Goal: Check status: Check status

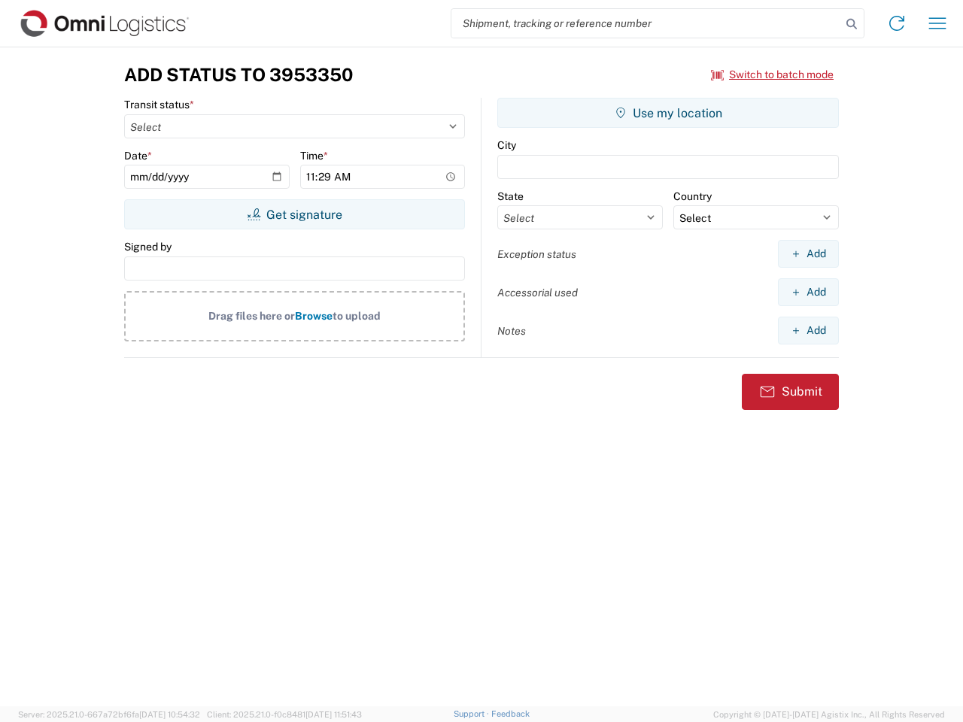
click at [646, 23] on input "search" at bounding box center [646, 23] width 390 height 29
click at [851, 24] on icon at bounding box center [851, 24] width 21 height 21
click at [897, 23] on icon at bounding box center [896, 23] width 24 height 24
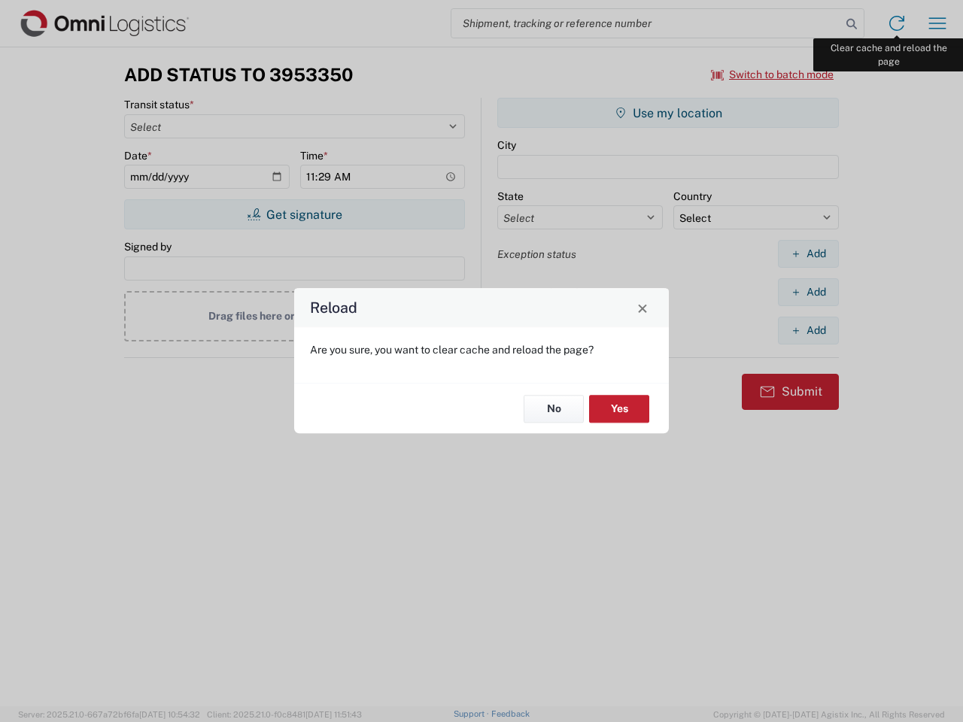
click at [937, 23] on div "Reload Are you sure, you want to clear cache and reload the page? No Yes" at bounding box center [481, 361] width 963 height 722
click at [772, 74] on div "Reload Are you sure, you want to clear cache and reload the page? No Yes" at bounding box center [481, 361] width 963 height 722
click at [294, 214] on div "Reload Are you sure, you want to clear cache and reload the page? No Yes" at bounding box center [481, 361] width 963 height 722
click at [668, 113] on div "Reload Are you sure, you want to clear cache and reload the page? No Yes" at bounding box center [481, 361] width 963 height 722
click at [808, 253] on div "Reload Are you sure, you want to clear cache and reload the page? No Yes" at bounding box center [481, 361] width 963 height 722
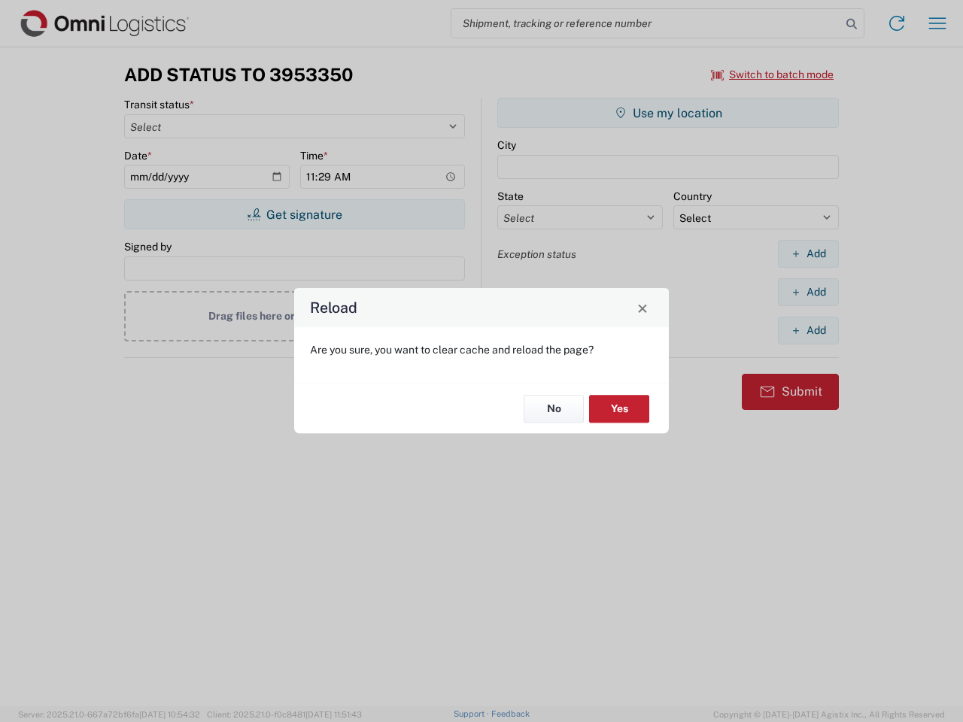
click at [808, 292] on div "Reload Are you sure, you want to clear cache and reload the page? No Yes" at bounding box center [481, 361] width 963 height 722
click at [808, 330] on div "Reload Are you sure, you want to clear cache and reload the page? No Yes" at bounding box center [481, 361] width 963 height 722
